Goal: Task Accomplishment & Management: Use online tool/utility

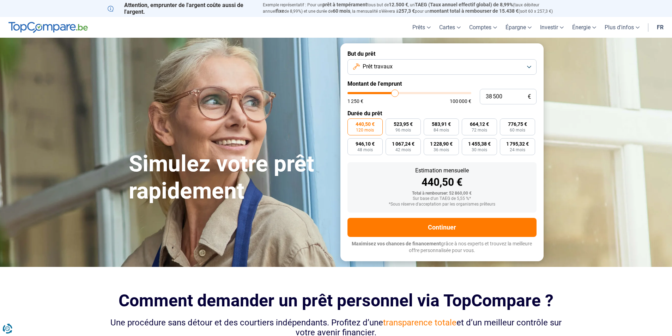
type input "38500"
click at [395, 94] on input "range" at bounding box center [409, 93] width 124 height 2
type input "38 750"
type input "38750"
type input "39 250"
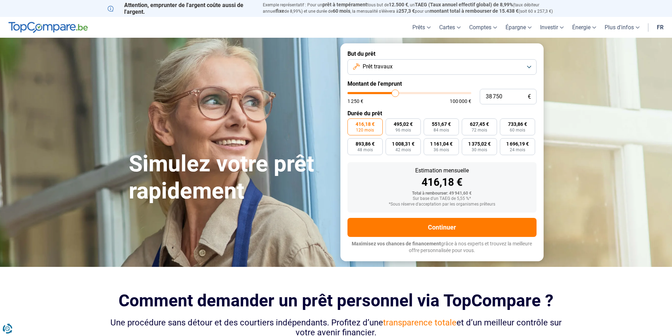
type input "39250"
type input "39 500"
type input "39500"
type input "39 750"
type input "39750"
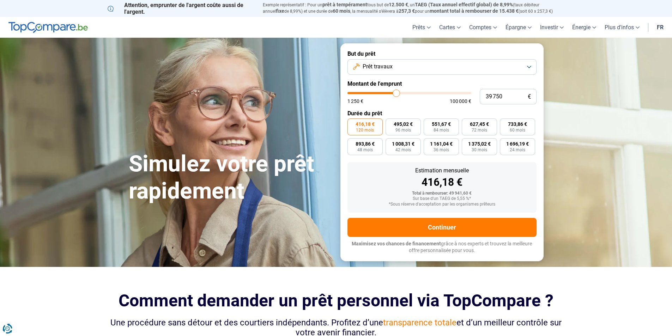
type input "40 000"
type input "40000"
click at [397, 92] on input "range" at bounding box center [409, 93] width 124 height 2
